Goal: Task Accomplishment & Management: Manage account settings

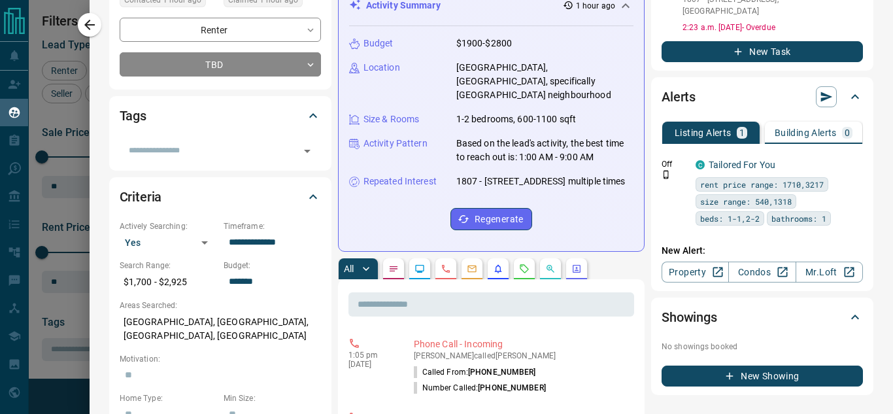
scroll to position [65, 0]
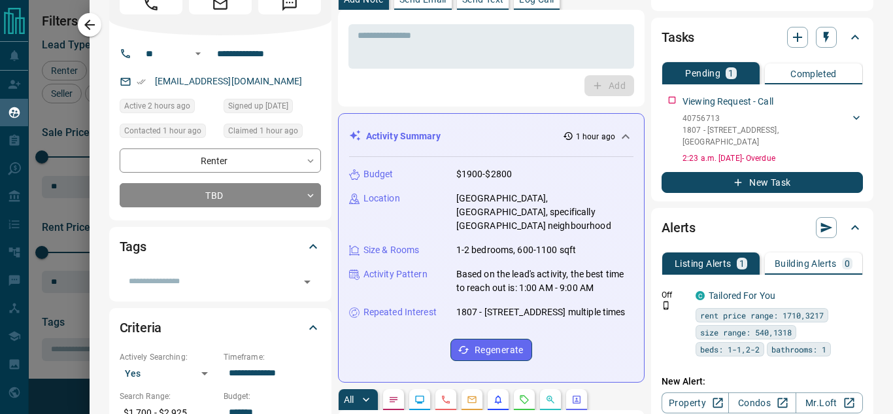
click at [617, 140] on icon at bounding box center [625, 137] width 16 height 16
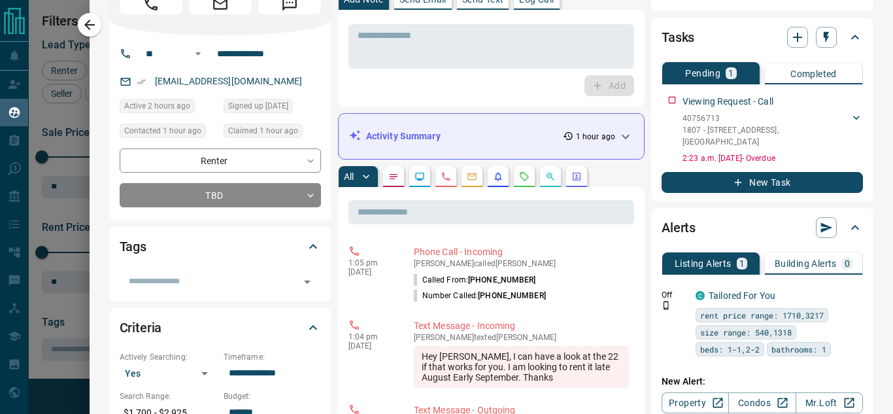
scroll to position [0, 0]
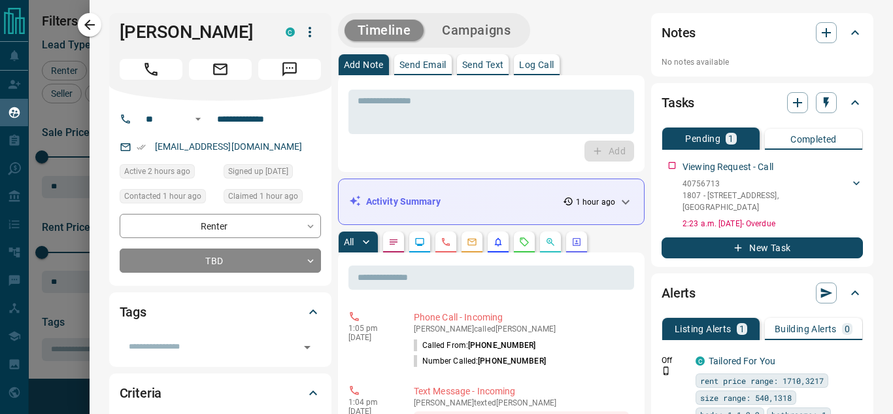
click at [497, 65] on p "Send Text" at bounding box center [483, 64] width 42 height 9
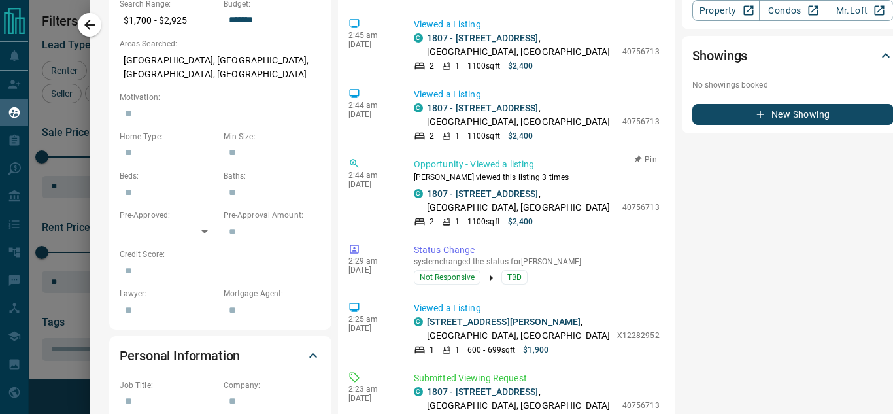
scroll to position [653, 0]
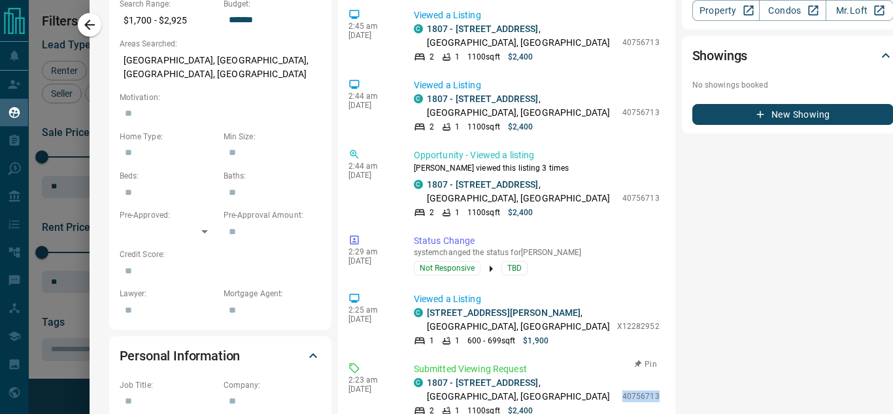
drag, startPoint x: 625, startPoint y: 286, endPoint x: 660, endPoint y: 286, distance: 35.3
click at [659, 376] on div "C 1807 - 6 Willow Street , Westmount, Waterloo 2 1 1100 sqft $2,400 40756713" at bounding box center [537, 396] width 246 height 41
copy p "40756713"
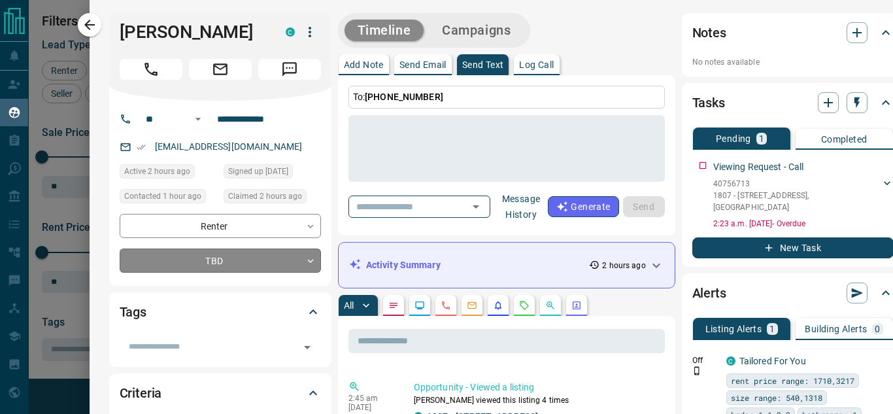
click at [279, 259] on body "Lead Transfers Claim Leads My Leads Tasks Opportunities Deals Campaigns Automat…" at bounding box center [446, 198] width 893 height 397
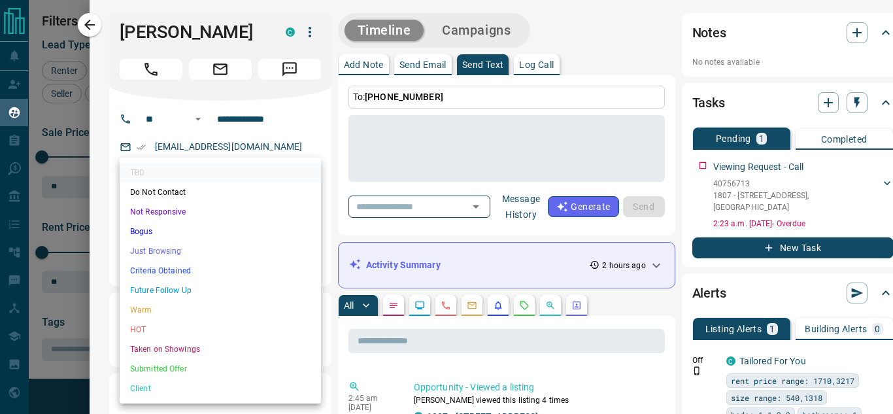
click at [183, 269] on li "Criteria Obtained" at bounding box center [220, 271] width 201 height 20
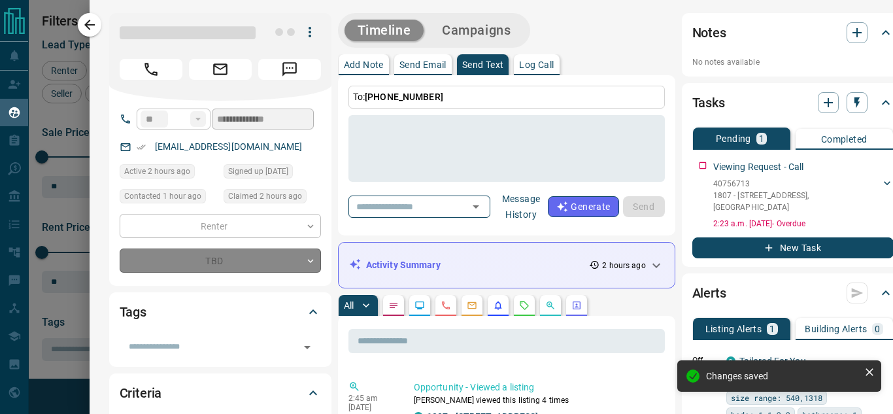
type input "*"
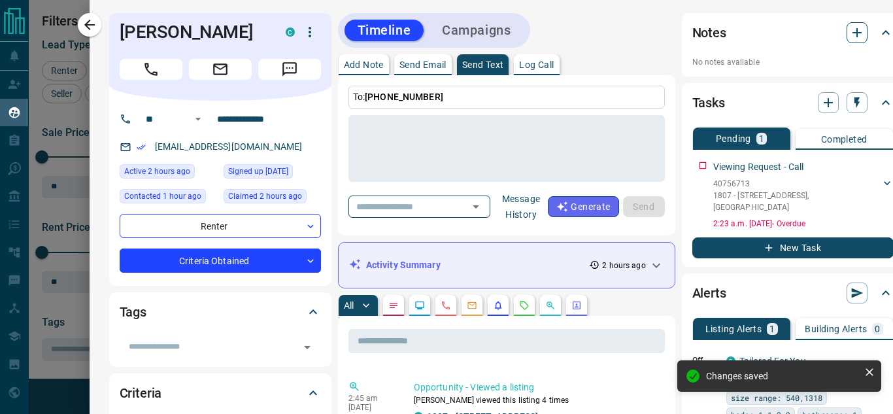
click at [864, 35] on icon "button" at bounding box center [857, 33] width 16 height 16
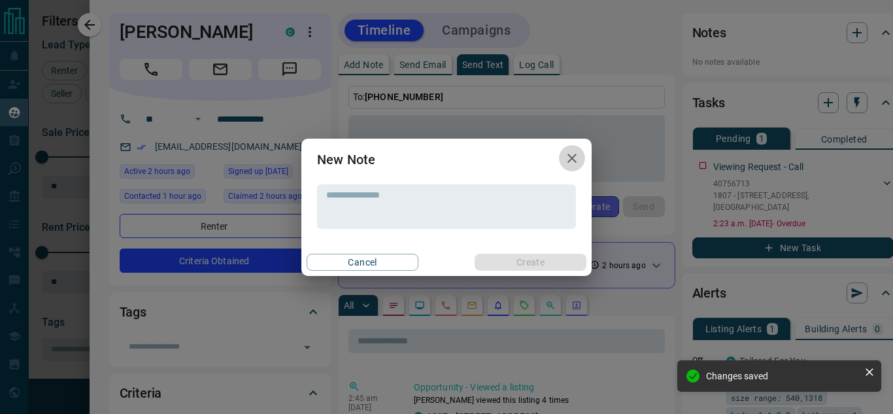
click at [569, 160] on icon "button" at bounding box center [571, 158] width 9 height 9
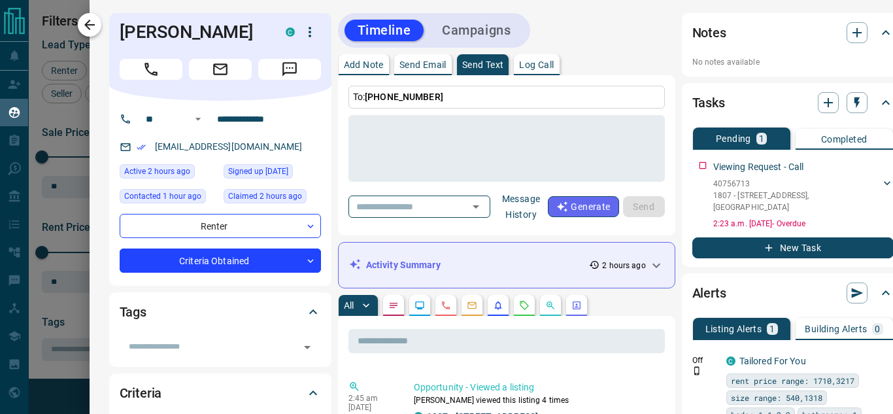
click at [78, 27] on button "button" at bounding box center [90, 25] width 24 height 24
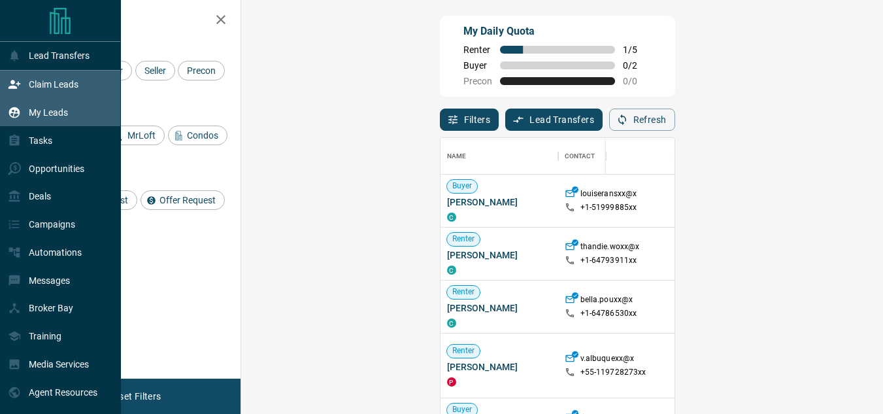
click at [24, 110] on div "My Leads" at bounding box center [38, 113] width 60 height 22
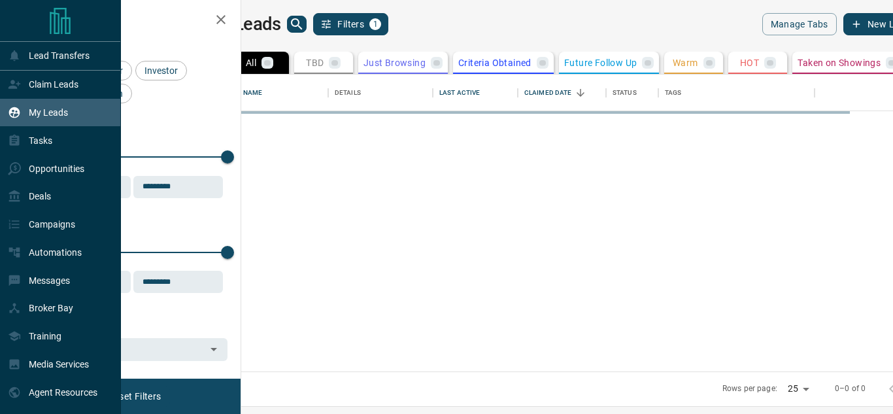
scroll to position [287, 636]
